Goal: Task Accomplishment & Management: Manage account settings

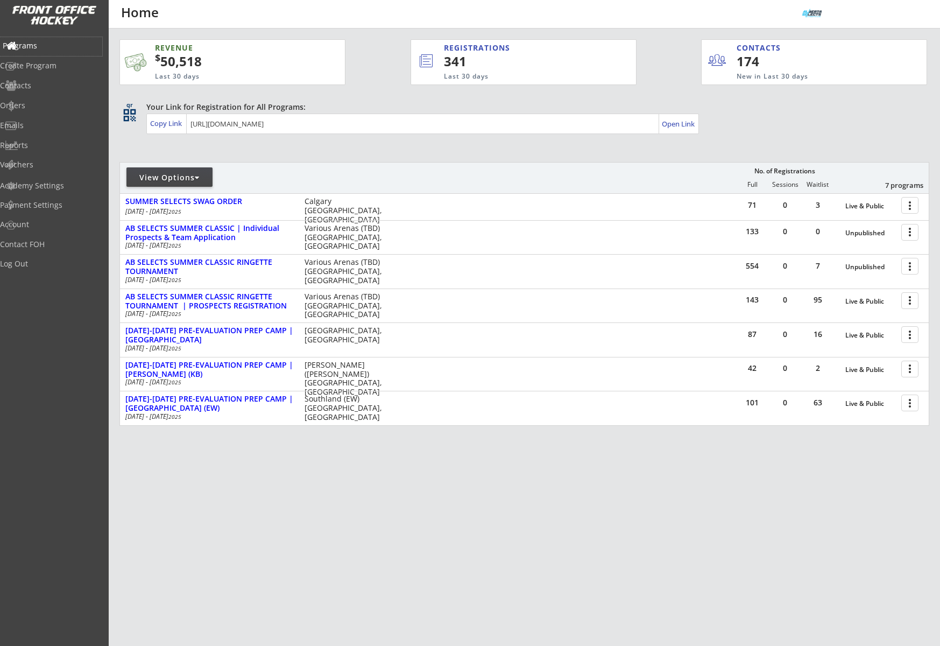
click at [46, 45] on div "Programs" at bounding box center [51, 46] width 97 height 8
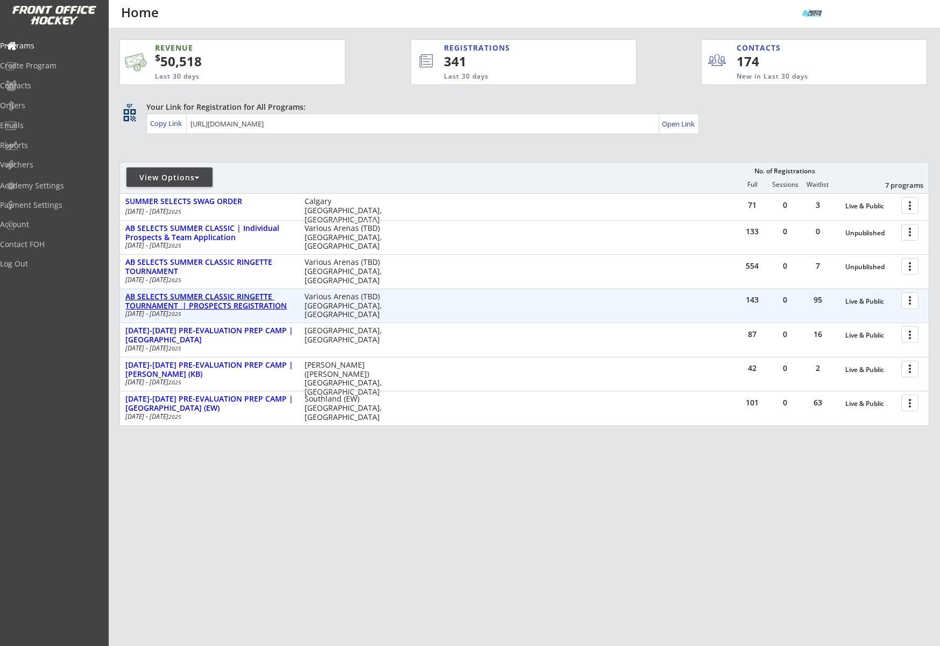
drag, startPoint x: 236, startPoint y: 301, endPoint x: 293, endPoint y: 300, distance: 57.1
click at [236, 301] on div "AB SELECTS SUMMER CLASSIC RINGETTE TOURNAMENT | PROSPECTS REGISTRATION" at bounding box center [209, 301] width 168 height 18
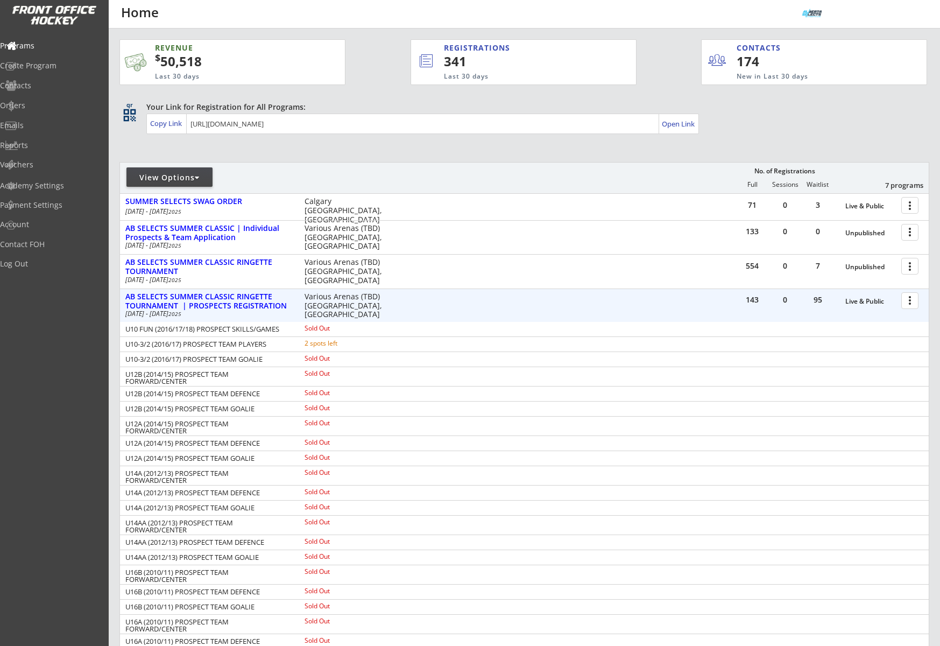
click at [912, 303] on div at bounding box center [912, 300] width 19 height 19
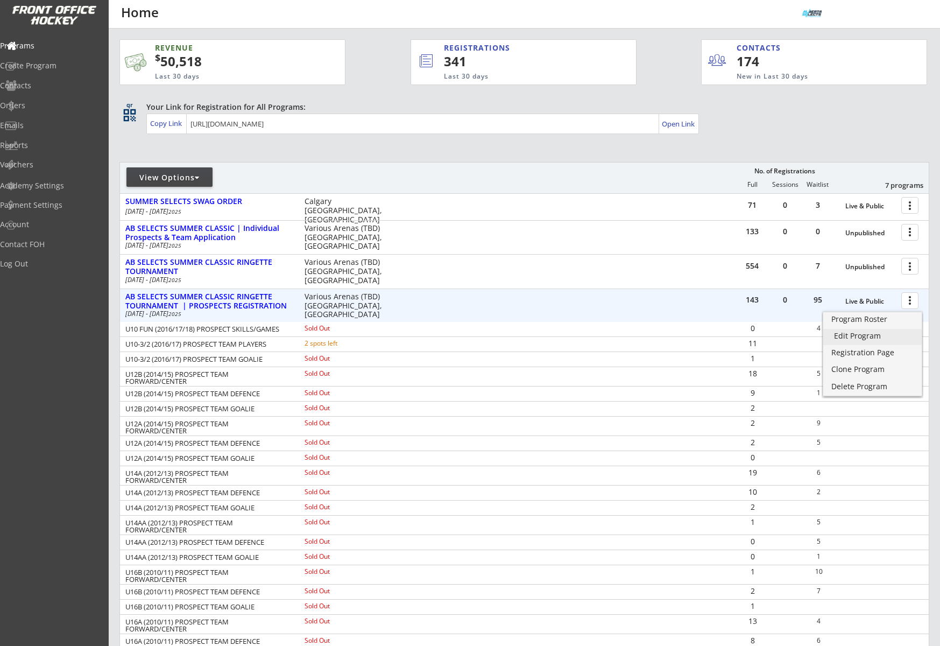
click at [883, 337] on div "Edit Program" at bounding box center [872, 336] width 77 height 8
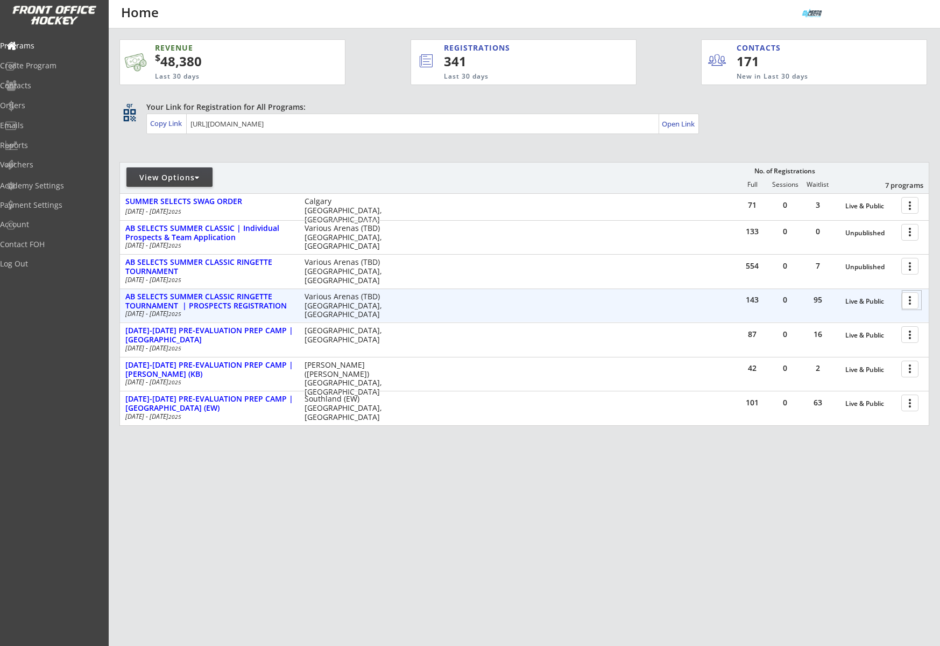
click at [909, 299] on div at bounding box center [912, 300] width 19 height 19
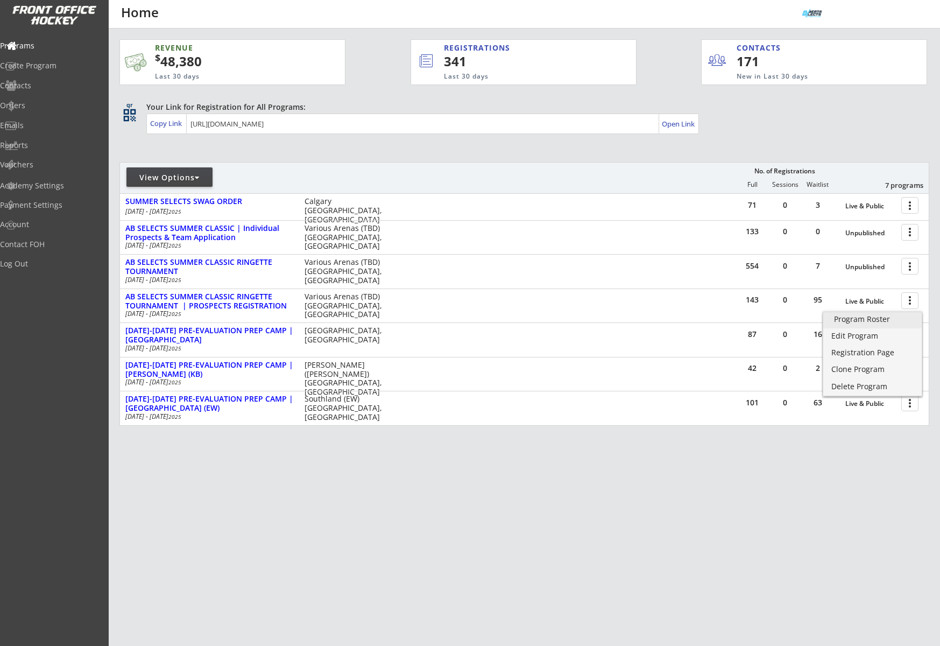
click at [890, 320] on div "Program Roster" at bounding box center [872, 319] width 77 height 8
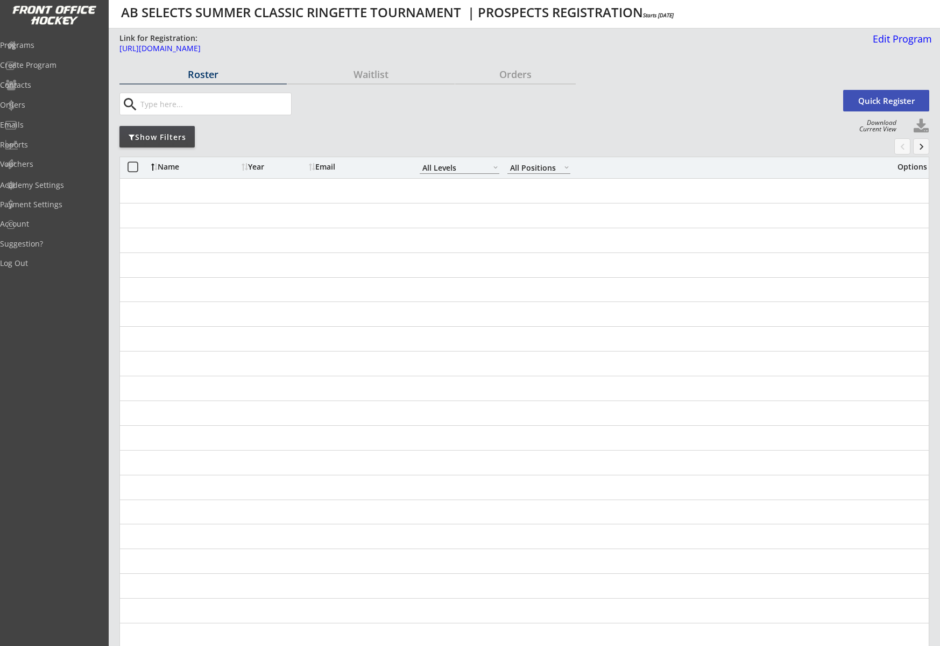
select select ""All Levels""
select select ""All Positions""
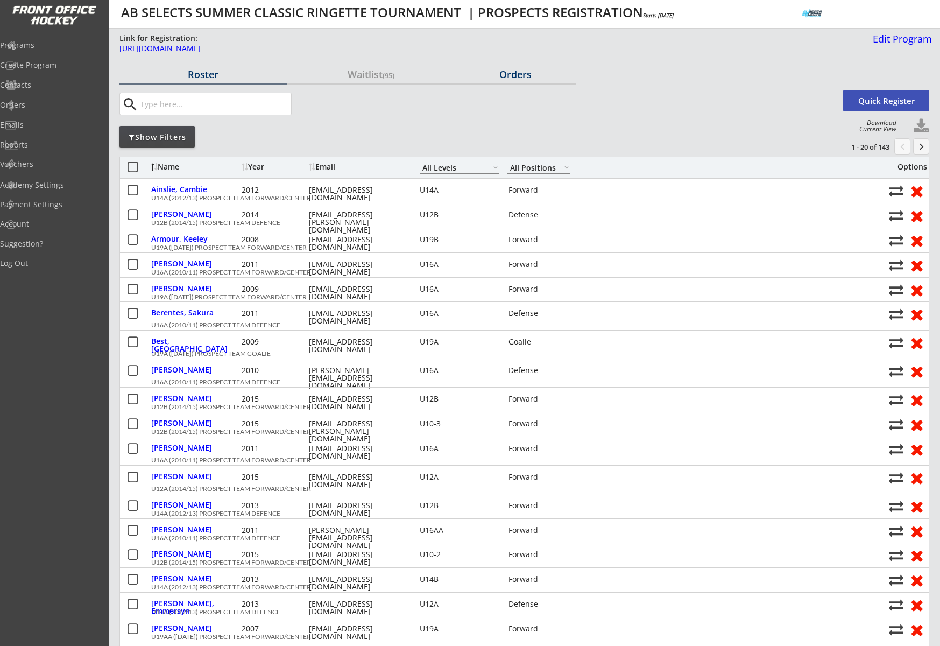
click at [512, 69] on div "Orders" at bounding box center [515, 74] width 121 height 10
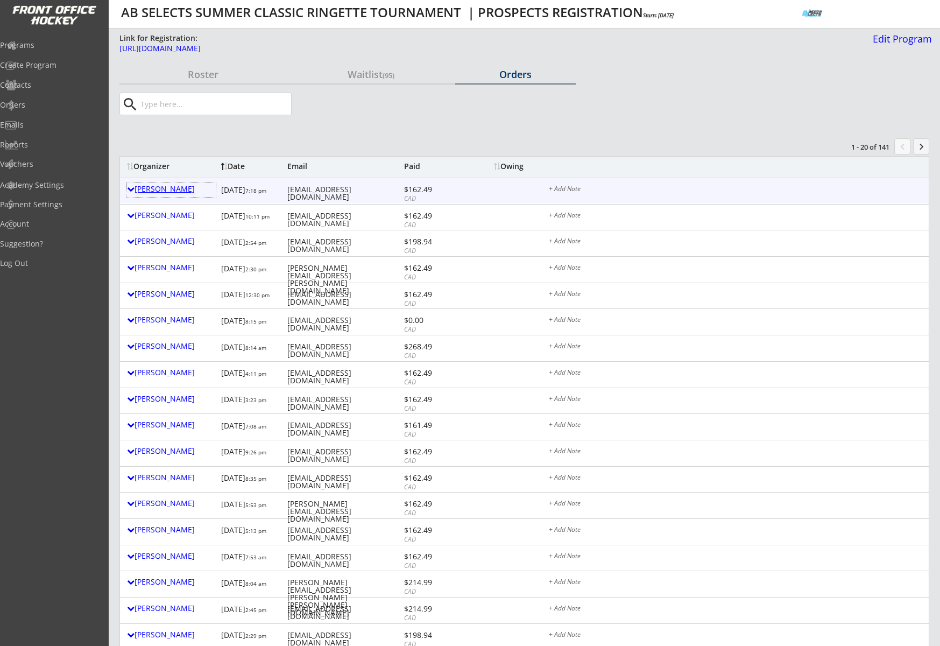
click at [159, 191] on div "[PERSON_NAME]" at bounding box center [171, 189] width 89 height 8
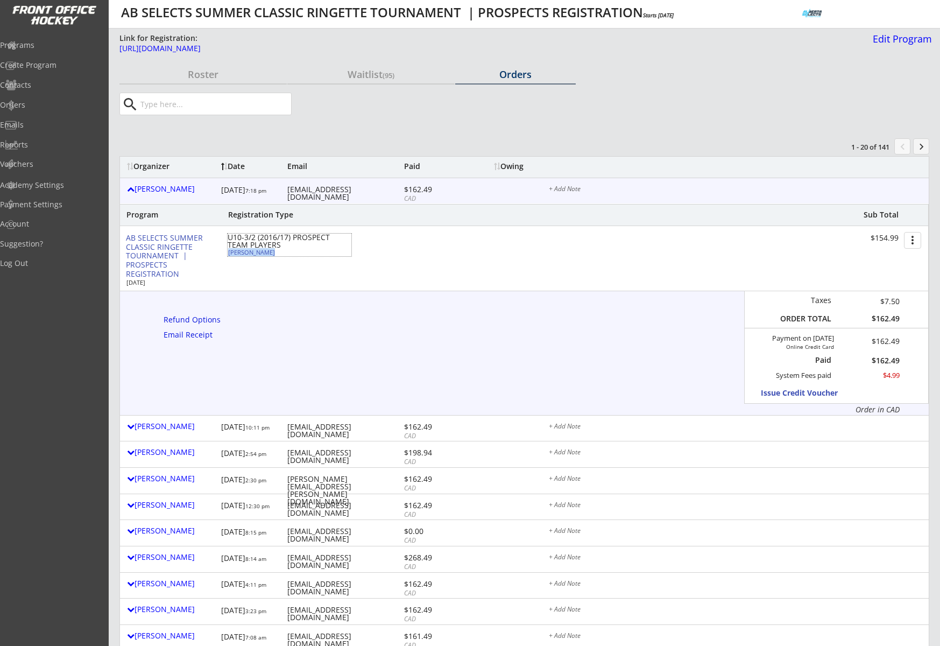
drag, startPoint x: 262, startPoint y: 254, endPoint x: 228, endPoint y: 255, distance: 34.5
click at [228, 255] on div "Isabella Pono" at bounding box center [288, 252] width 120 height 6
select select ""Defense""
select select ""U10-3""
type input "FEMALE"
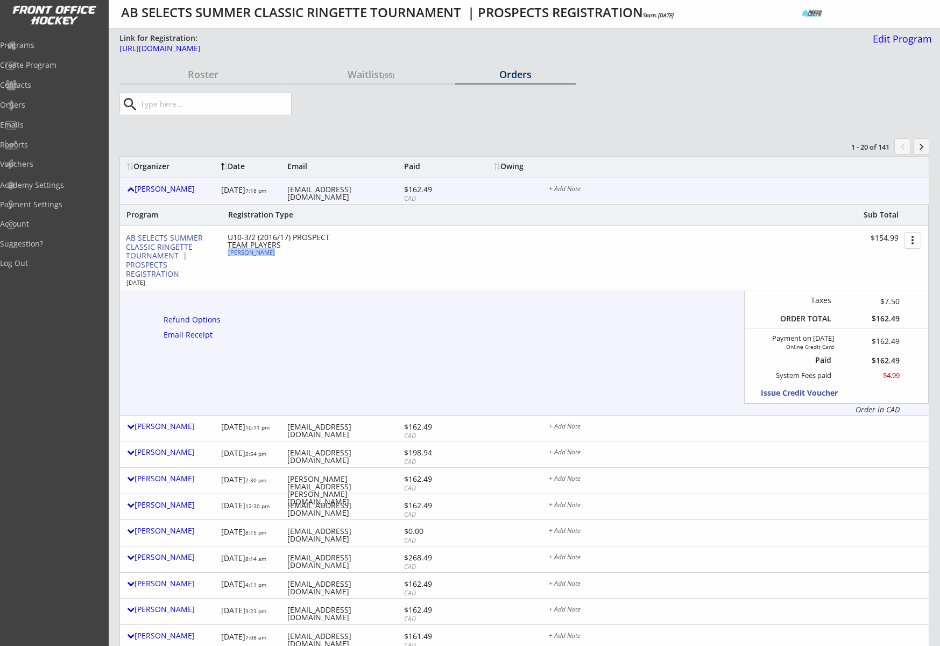
type input "Bow View - Step 3"
type input "No"
select select ""No""
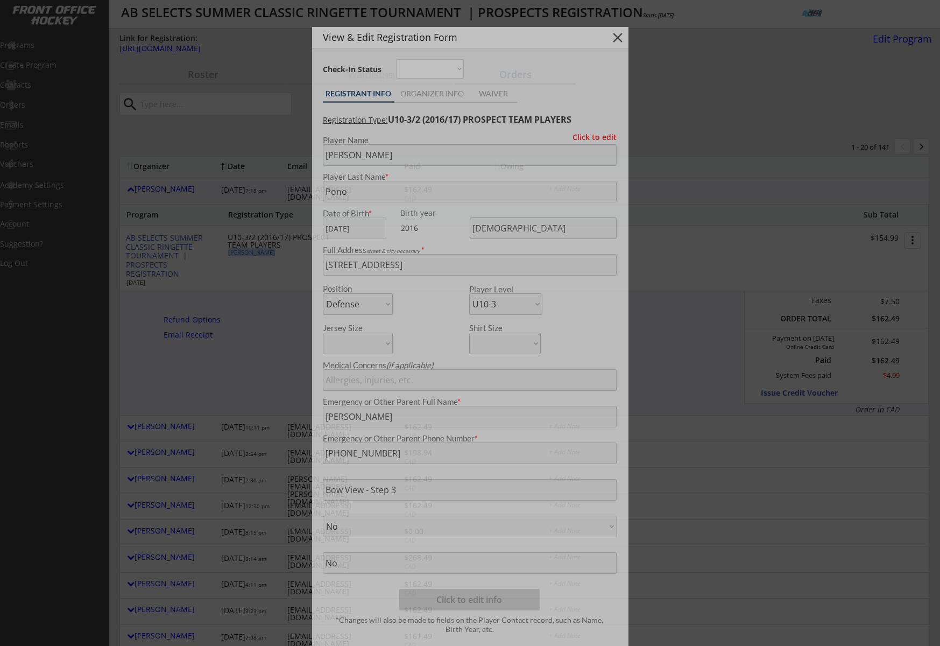
copy div "Isabella Pono"
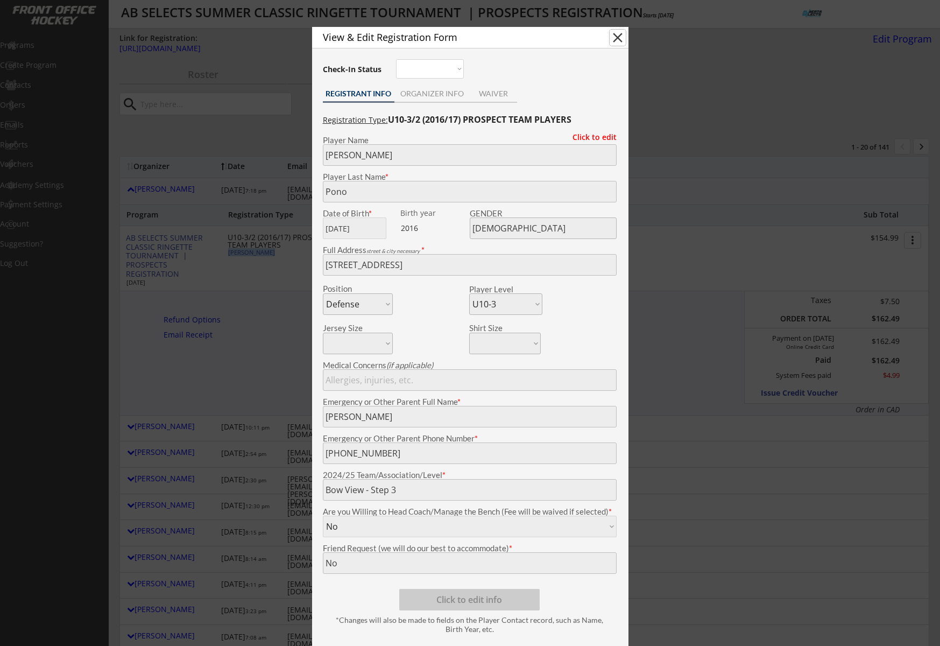
drag, startPoint x: 620, startPoint y: 41, endPoint x: 474, endPoint y: 153, distance: 183.8
click at [620, 41] on button "close" at bounding box center [618, 38] width 16 height 16
select select ""PLACEHOLDER_1427118222253""
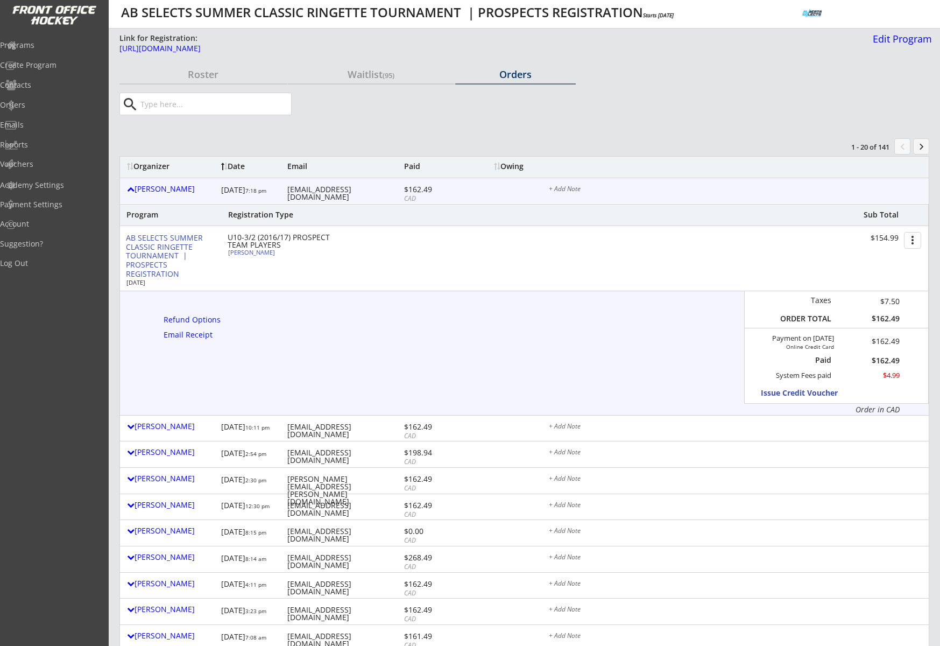
click at [336, 189] on div "vanderweydemichelle@hotmail.com" at bounding box center [344, 193] width 114 height 15
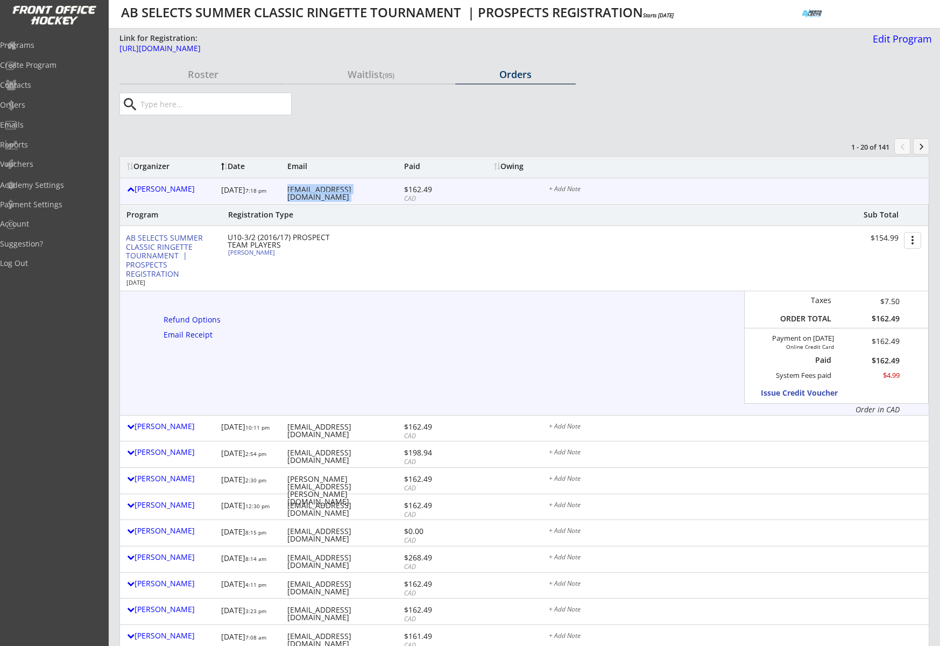
click at [336, 189] on div "vanderweydemichelle@hotmail.com" at bounding box center [344, 193] width 114 height 15
click at [58, 46] on div "Programs" at bounding box center [51, 45] width 97 height 8
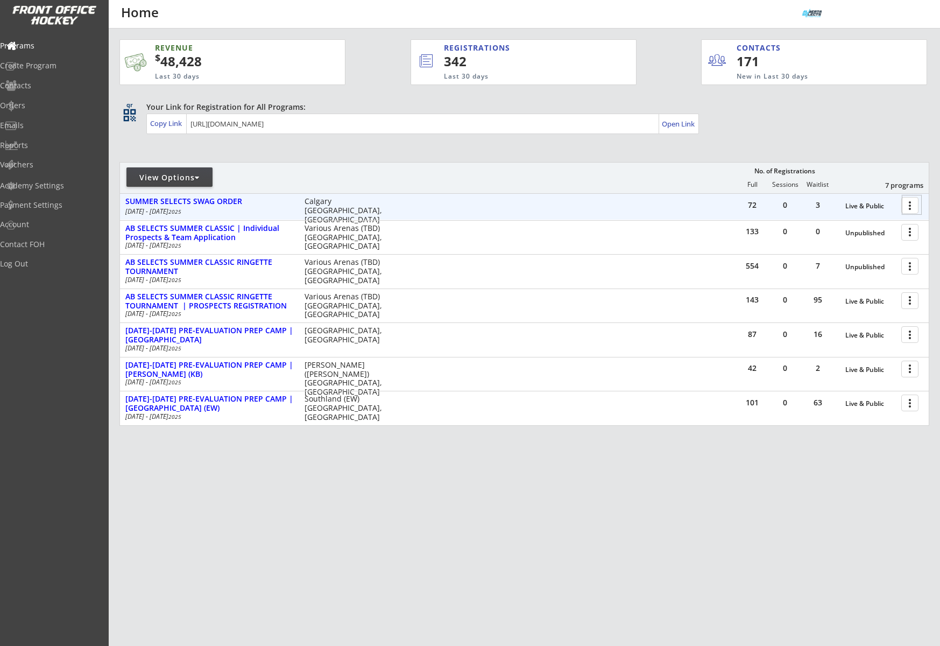
click at [907, 200] on div at bounding box center [912, 204] width 19 height 19
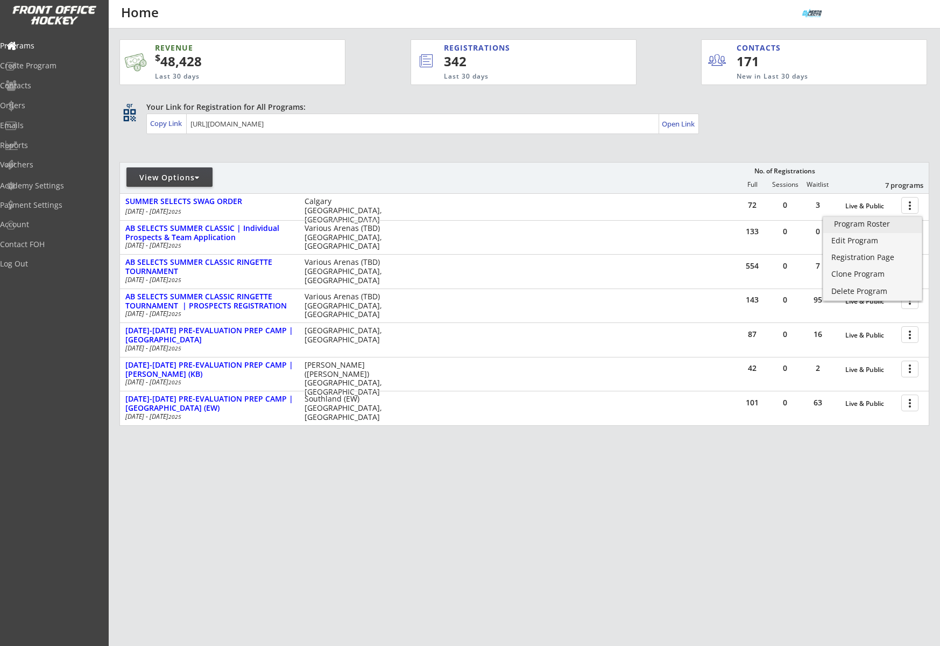
click at [870, 240] on div "Edit Program" at bounding box center [873, 241] width 82 height 8
click at [51, 46] on div "Programs" at bounding box center [51, 46] width 97 height 8
